Goal: Register for event/course

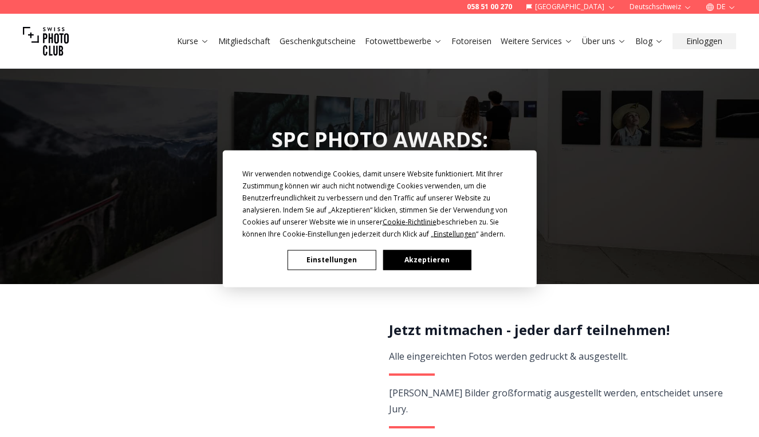
click at [401, 262] on button "Akzeptieren" at bounding box center [427, 260] width 88 height 20
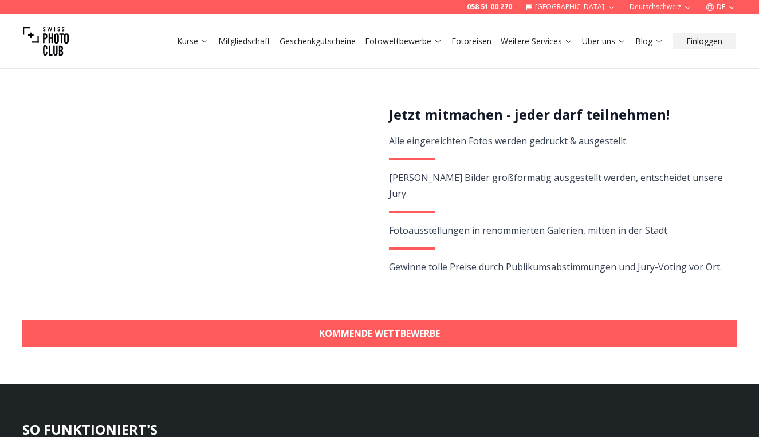
scroll to position [217, 0]
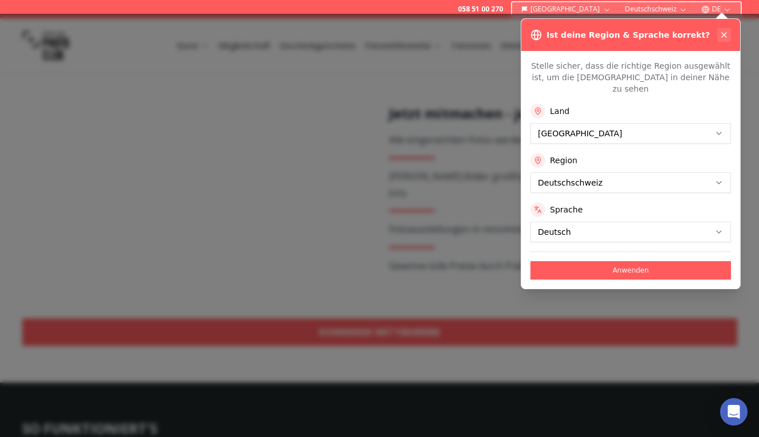
click at [724, 32] on icon at bounding box center [724, 34] width 9 height 9
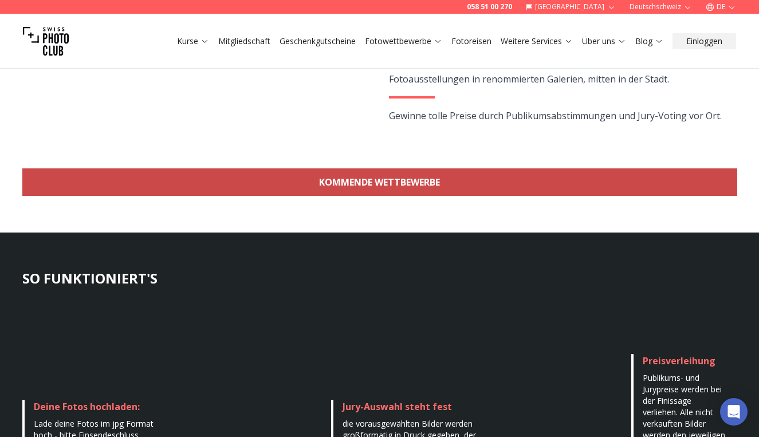
click at [402, 183] on link "KOMMENDE WETTBEWERBE" at bounding box center [379, 182] width 715 height 28
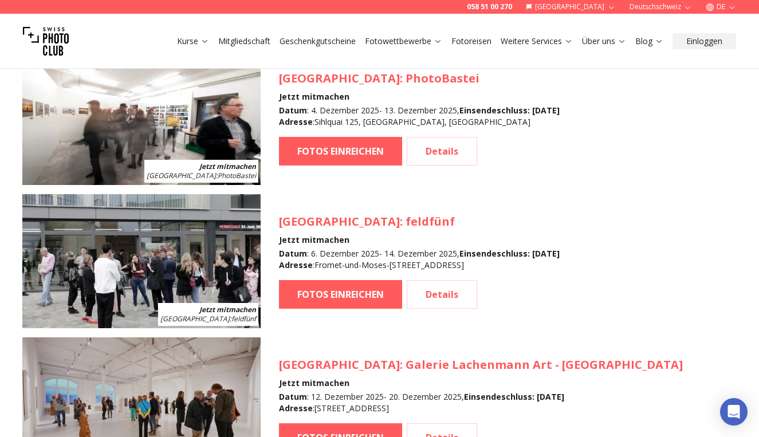
scroll to position [1539, 0]
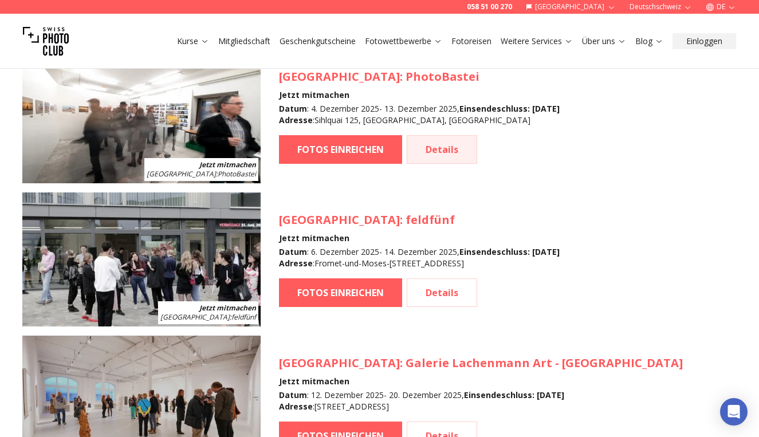
click at [450, 154] on link "Details" at bounding box center [442, 149] width 70 height 29
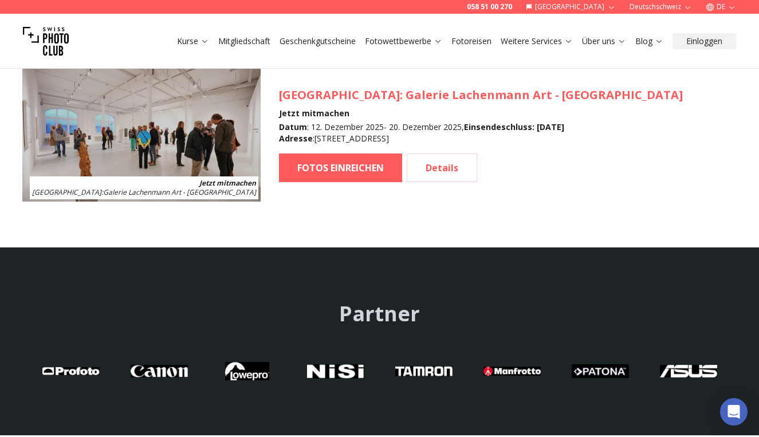
scroll to position [1798, 0]
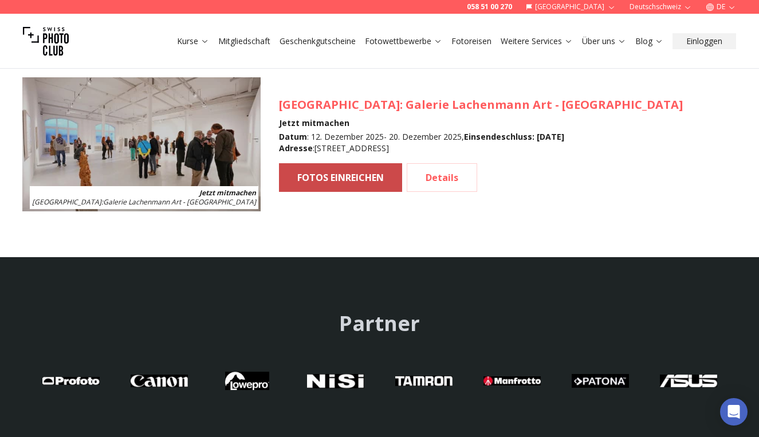
click at [363, 178] on link "FOTOS EINREICHEN" at bounding box center [340, 177] width 123 height 29
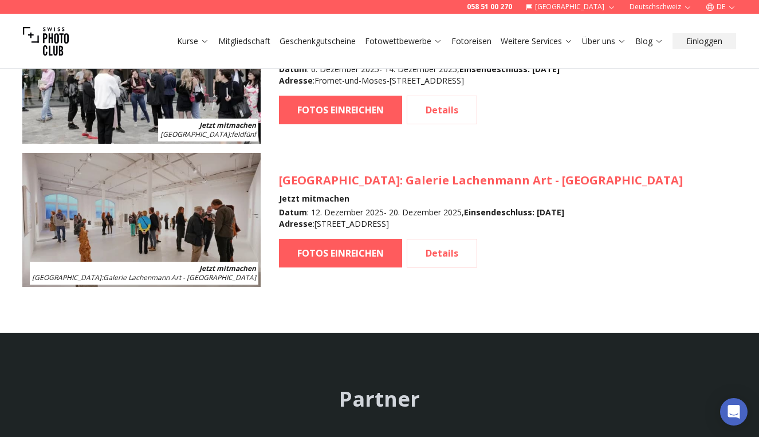
scroll to position [1624, 0]
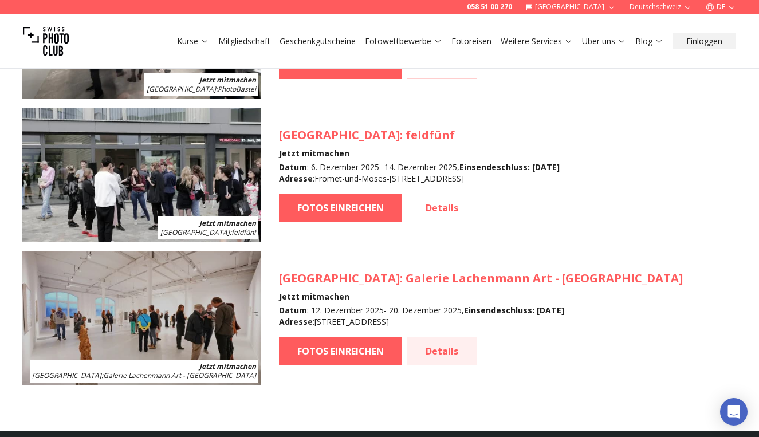
click at [436, 348] on link "Details" at bounding box center [442, 351] width 70 height 29
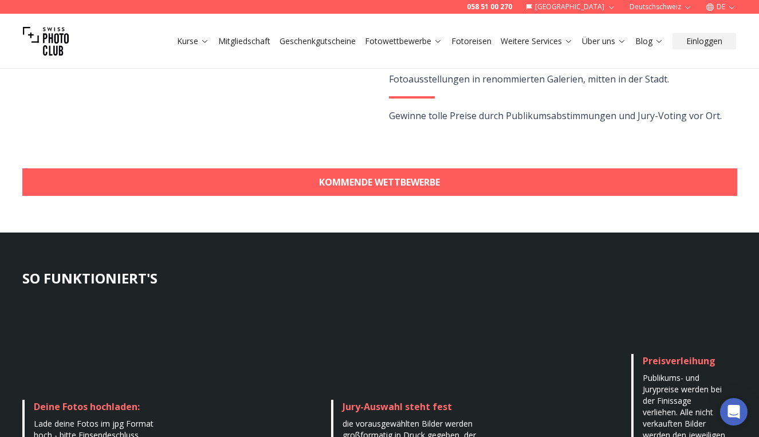
scroll to position [250, 0]
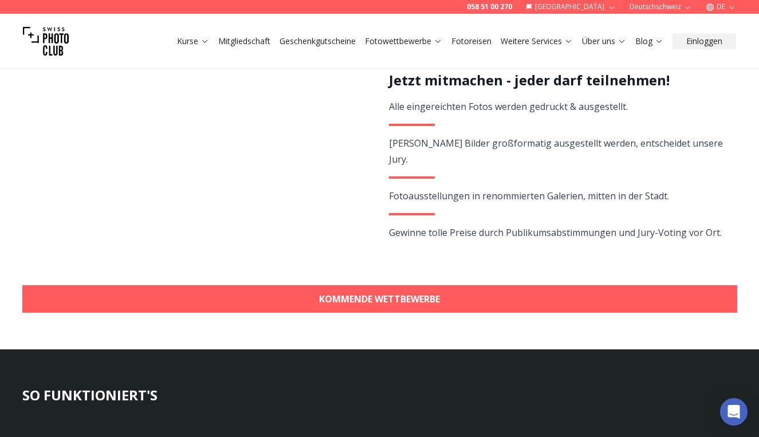
scroll to position [367, 0]
